Goal: Task Accomplishment & Management: Complete application form

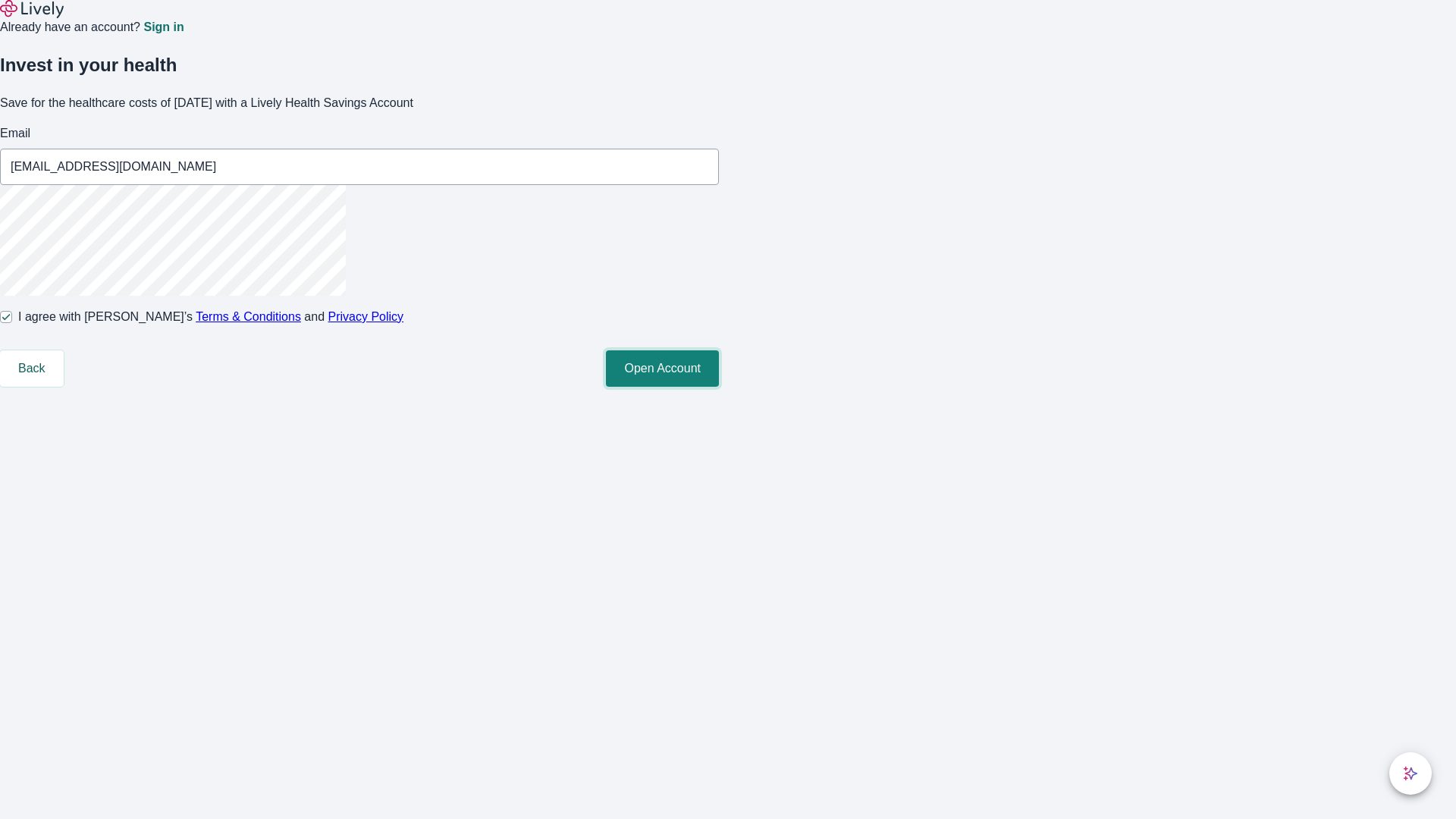
click at [719, 386] on button "Open Account" at bounding box center [662, 368] width 113 height 36
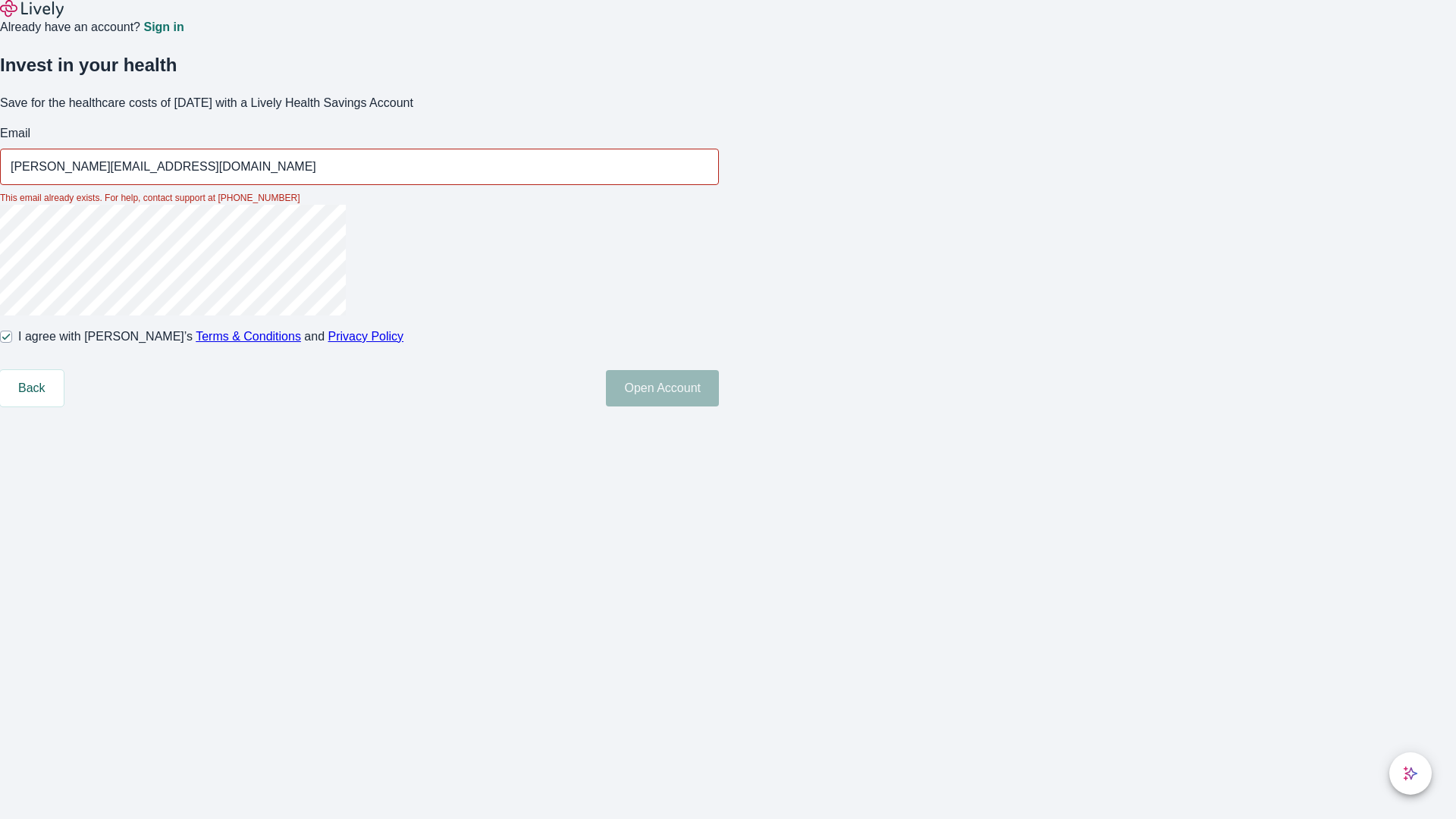
type input "[PERSON_NAME][EMAIL_ADDRESS][DOMAIN_NAME]"
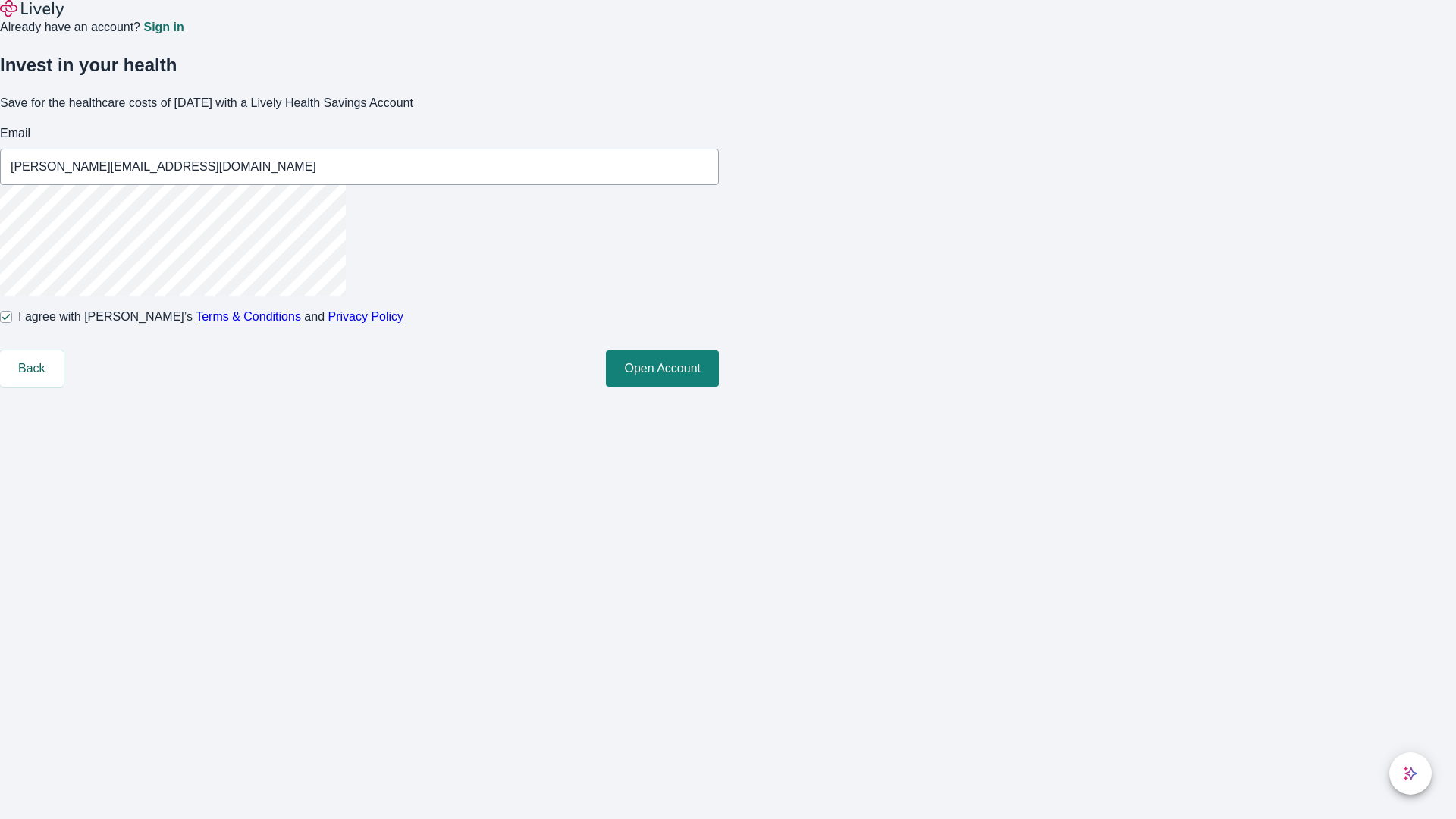
click at [12, 323] on input "I agree with Lively’s Terms & Conditions and Privacy Policy" at bounding box center [6, 317] width 12 height 12
checkbox input "false"
type input "[EMAIL_ADDRESS][DOMAIN_NAME]"
click at [12, 323] on input "I agree with Lively’s Terms & Conditions and Privacy Policy" at bounding box center [6, 317] width 12 height 12
checkbox input "true"
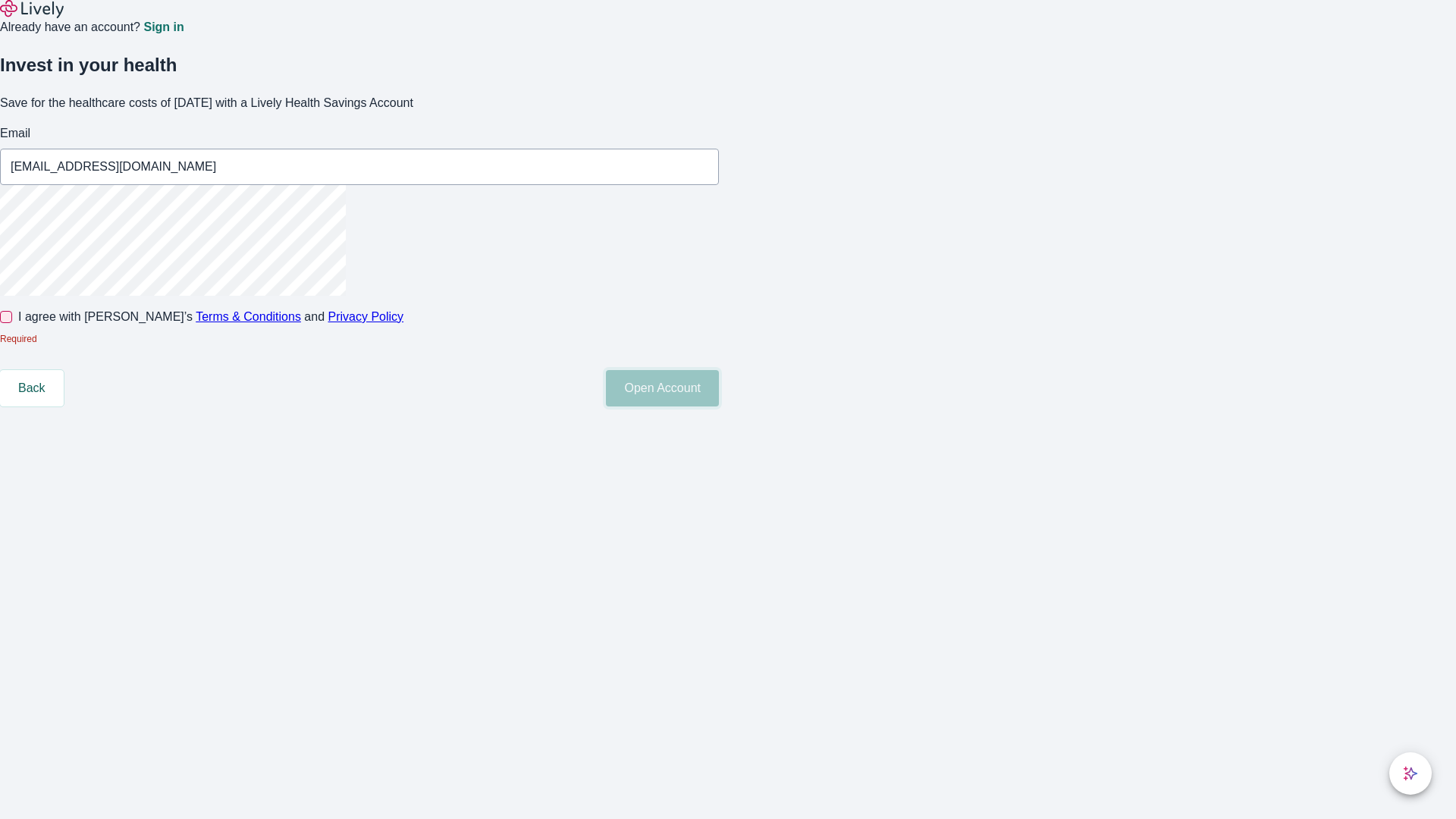
click at [719, 406] on button "Open Account" at bounding box center [662, 388] width 113 height 36
